Goal: Communication & Community: Answer question/provide support

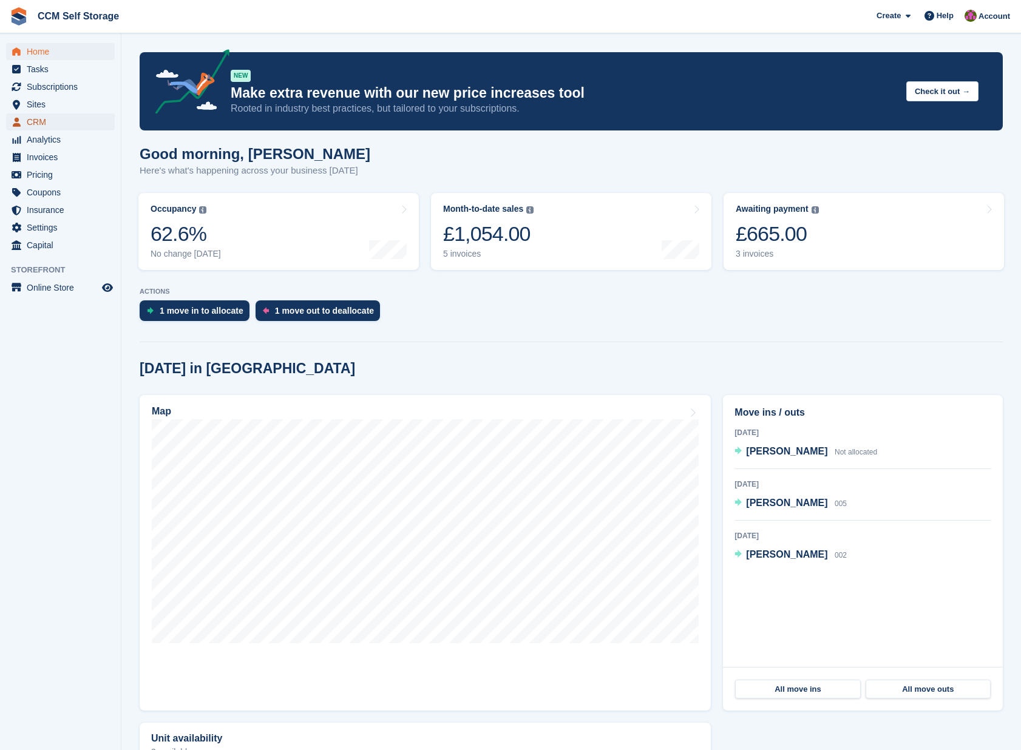
click at [41, 120] on span "CRM" at bounding box center [63, 122] width 73 height 17
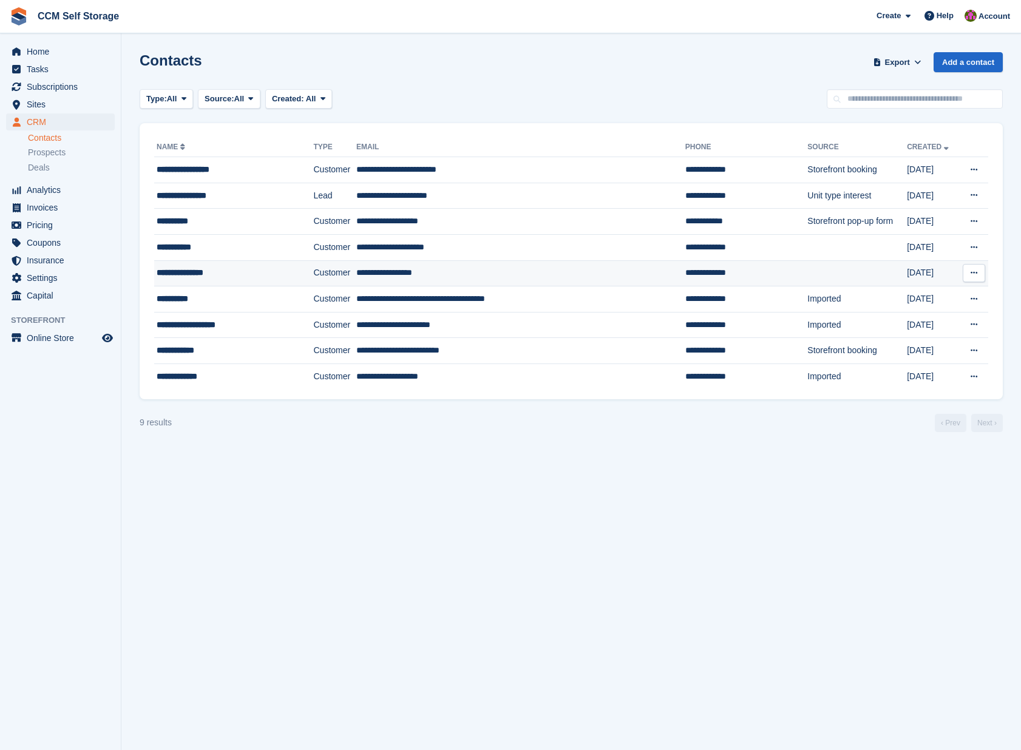
click at [179, 268] on div "**********" at bounding box center [224, 272] width 135 height 13
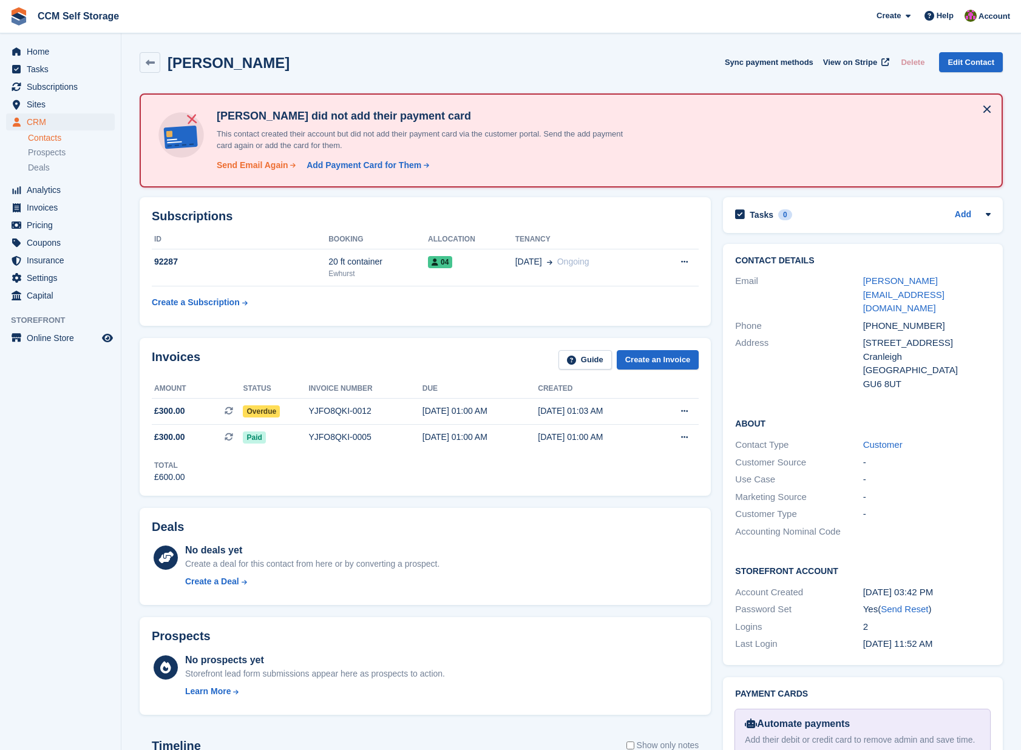
click at [265, 166] on div "Send Email Again" at bounding box center [253, 165] width 72 height 13
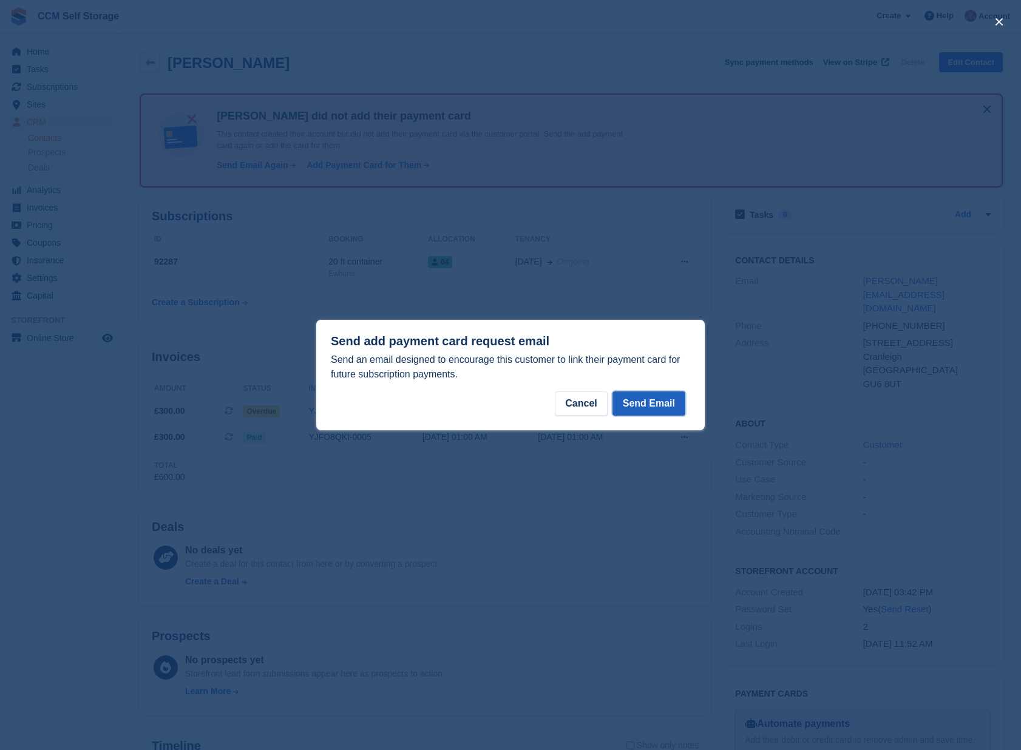
click at [642, 404] on button "Send Email" at bounding box center [648, 404] width 73 height 24
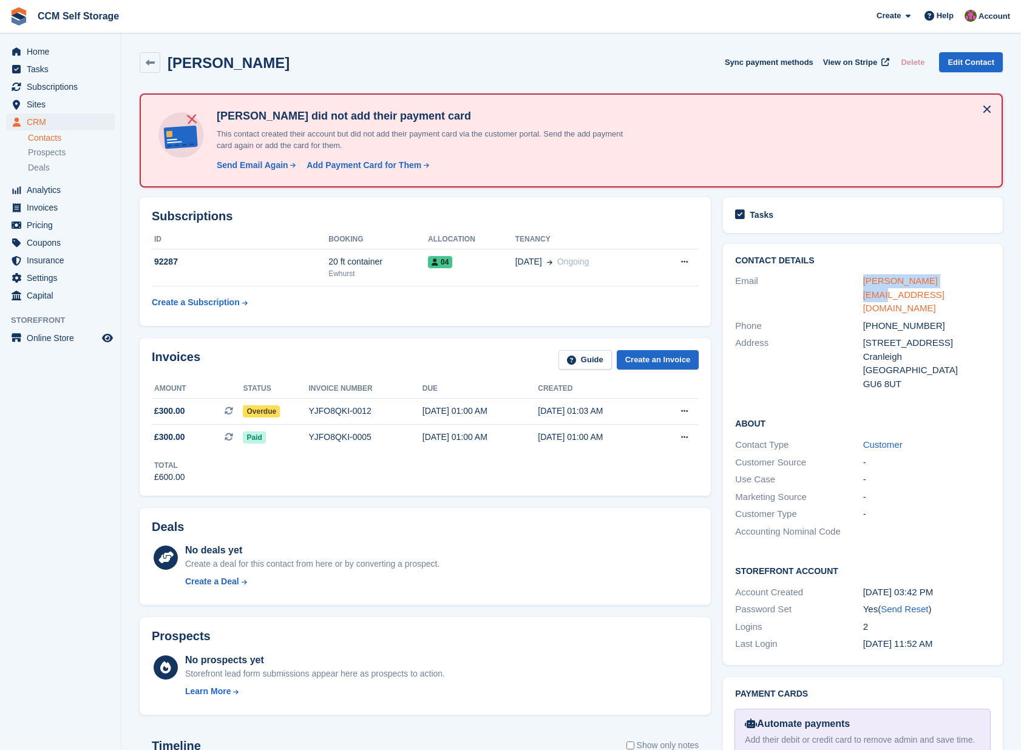
drag, startPoint x: 861, startPoint y: 285, endPoint x: 946, endPoint y: 285, distance: 84.4
click at [946, 285] on div "Email [PERSON_NAME][EMAIL_ADDRESS][DOMAIN_NAME]" at bounding box center [863, 295] width 256 height 45
copy div "[PERSON_NAME][EMAIL_ADDRESS][DOMAIN_NAME]"
